Goal: Information Seeking & Learning: Learn about a topic

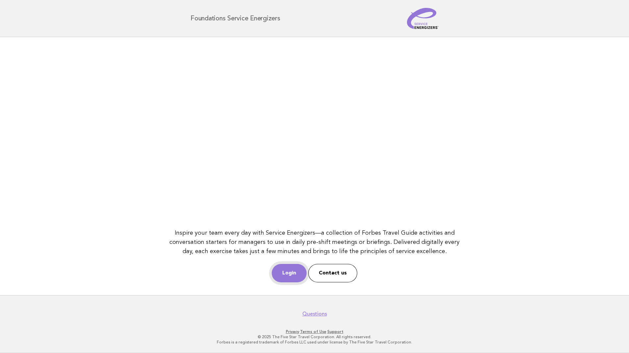
click at [290, 273] on link "Login" at bounding box center [289, 273] width 35 height 18
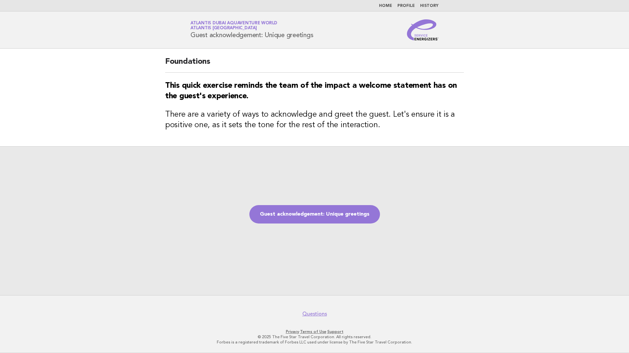
click at [220, 21] on link "Atlantis Dubai Aquaventure World Atlantis Dubai" at bounding box center [234, 25] width 87 height 9
click at [386, 5] on link "Home" at bounding box center [385, 6] width 13 height 4
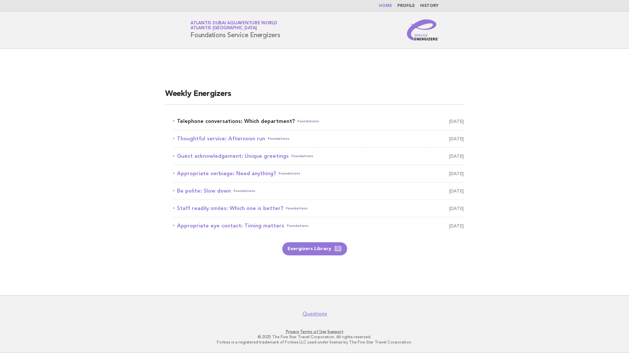
click at [259, 123] on link "Telephone conversations: Which department? Foundations October 13" at bounding box center [318, 121] width 291 height 9
